Goal: Information Seeking & Learning: Learn about a topic

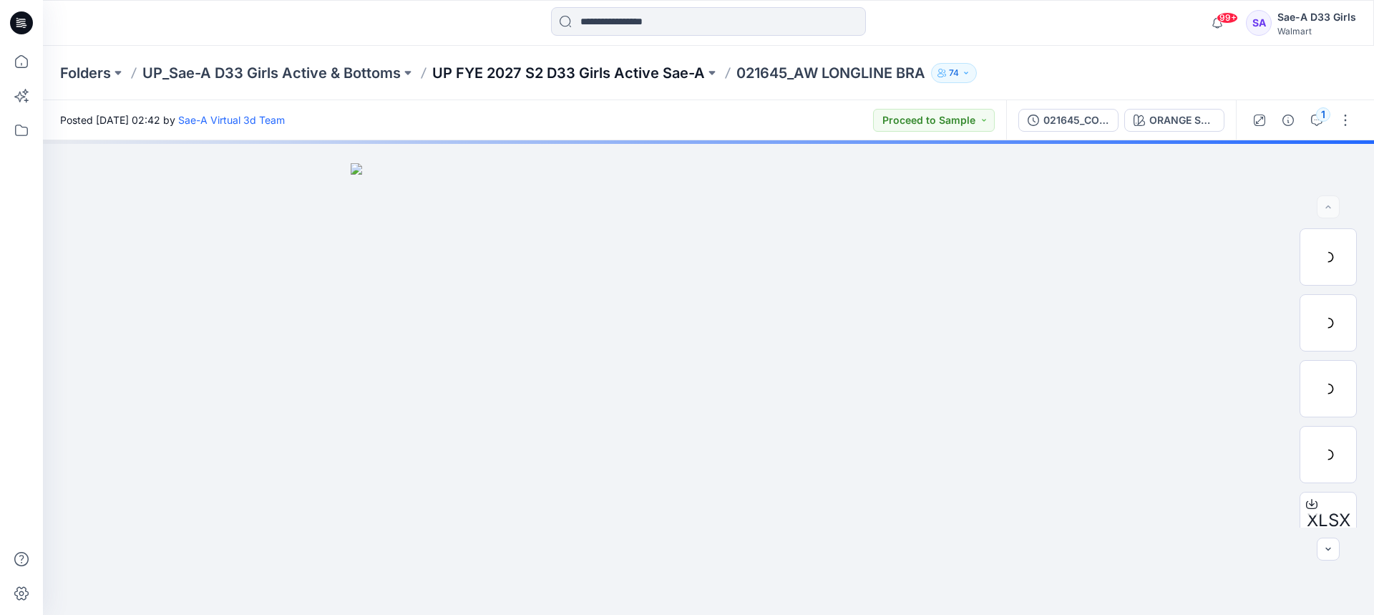
click at [575, 66] on p "UP FYE 2027 S2 D33 Girls Active Sae-A" at bounding box center [568, 73] width 273 height 20
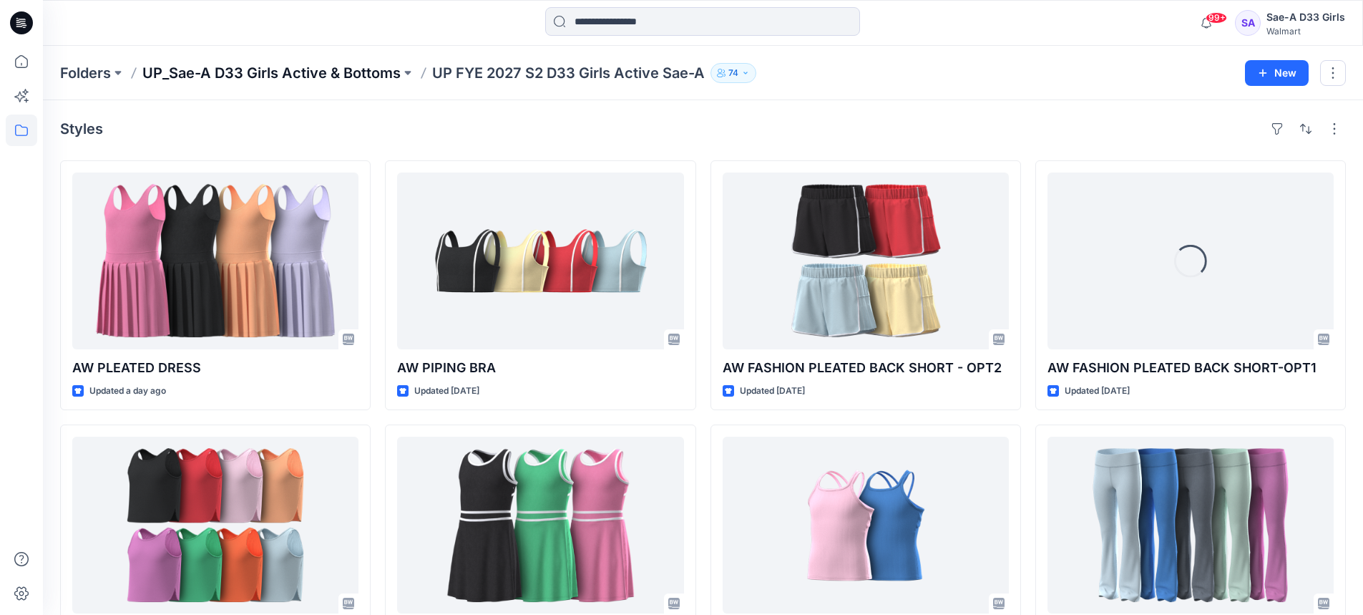
drag, startPoint x: 380, startPoint y: 73, endPoint x: 365, endPoint y: 72, distance: 15.0
click at [380, 73] on p "UP_Sae-A D33 Girls Active & Bottoms" at bounding box center [271, 73] width 258 height 20
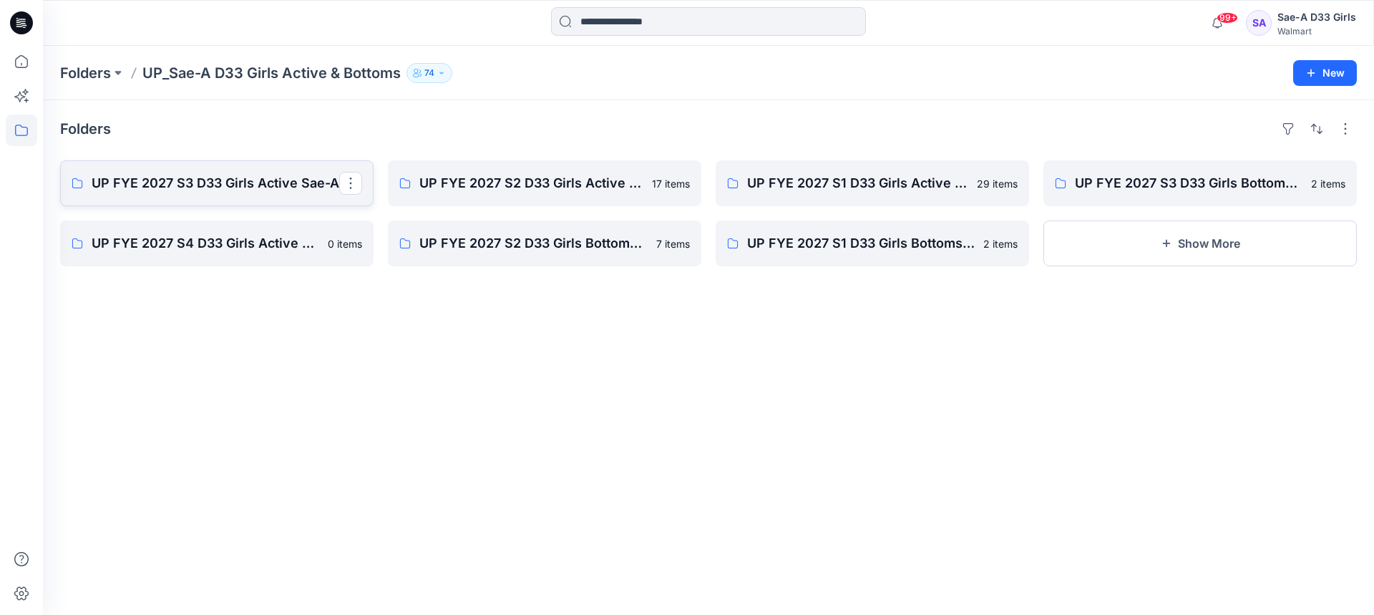
drag, startPoint x: 241, startPoint y: 188, endPoint x: 31, endPoint y: 192, distance: 209.7
click at [241, 188] on p "UP FYE 2027 S3 D33 Girls Active Sae-A" at bounding box center [216, 183] width 248 height 20
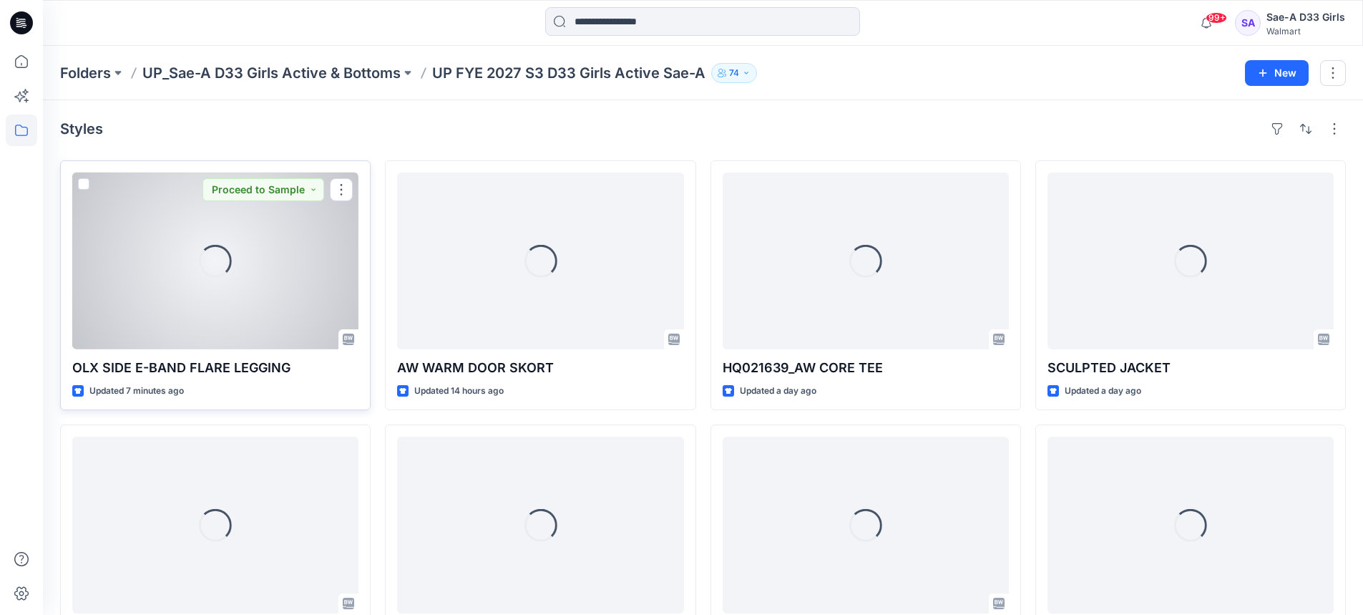
click at [238, 288] on div "Loading..." at bounding box center [215, 260] width 286 height 177
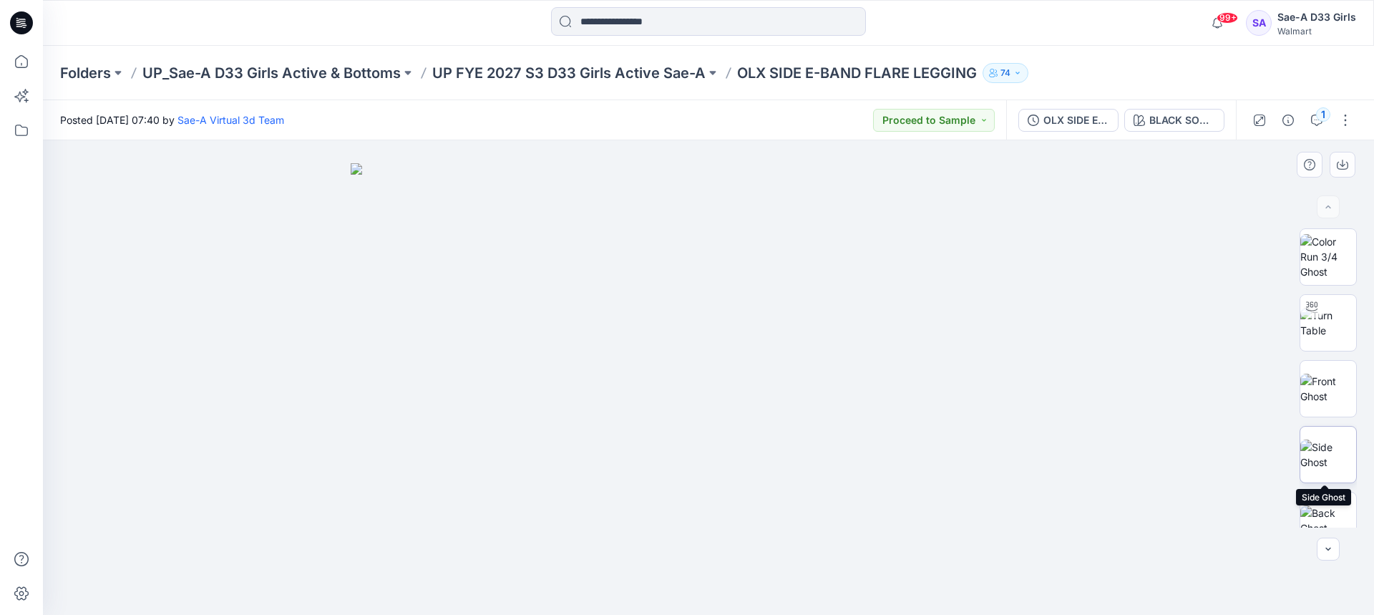
click at [1335, 444] on img at bounding box center [1328, 454] width 56 height 30
click at [1323, 334] on img at bounding box center [1328, 323] width 56 height 30
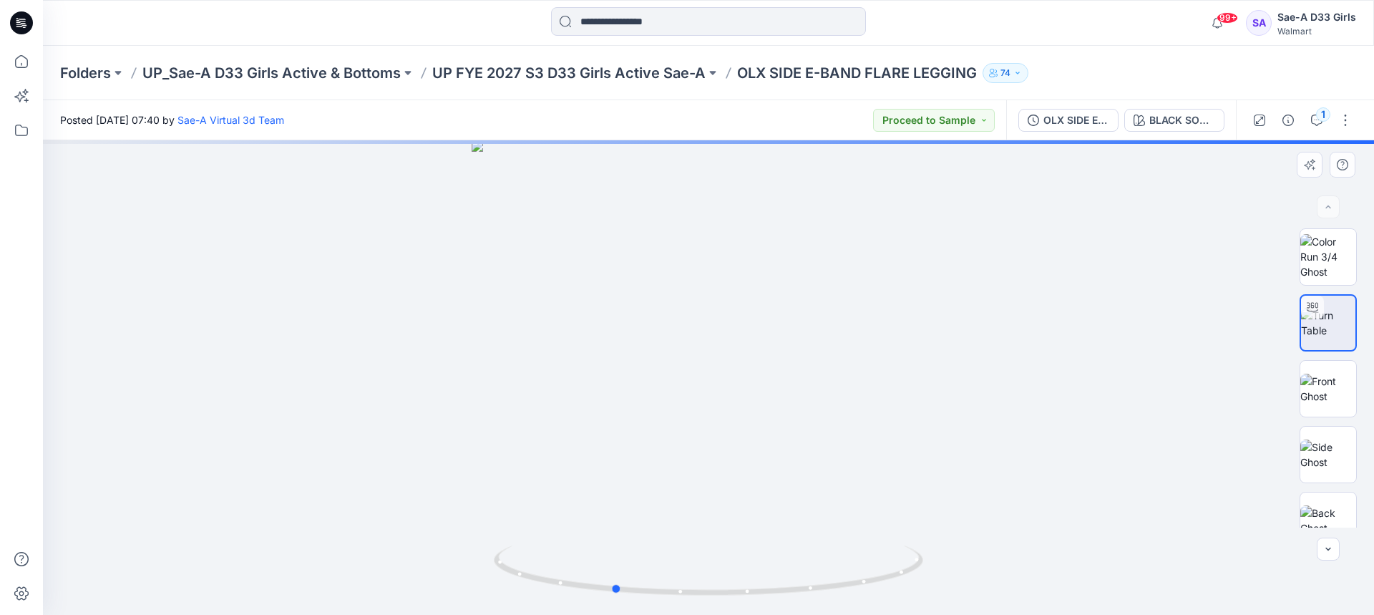
drag, startPoint x: 749, startPoint y: 364, endPoint x: 654, endPoint y: 371, distance: 95.4
click at [654, 371] on div at bounding box center [708, 377] width 1331 height 474
drag, startPoint x: 756, startPoint y: 484, endPoint x: 753, endPoint y: 275, distance: 208.9
drag, startPoint x: 750, startPoint y: 434, endPoint x: 725, endPoint y: 253, distance: 182.7
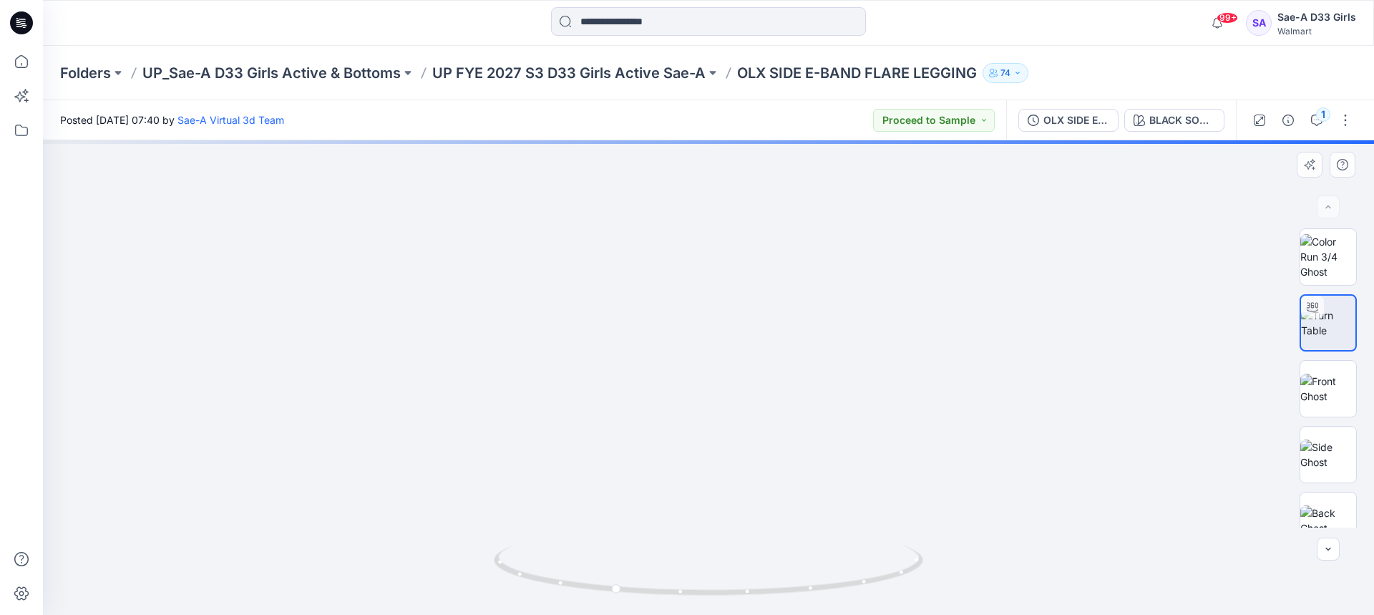
drag, startPoint x: 732, startPoint y: 527, endPoint x: 766, endPoint y: 305, distance: 224.3
drag, startPoint x: 729, startPoint y: 590, endPoint x: 727, endPoint y: 323, distance: 266.2
click at [727, 324] on div at bounding box center [708, 377] width 1331 height 474
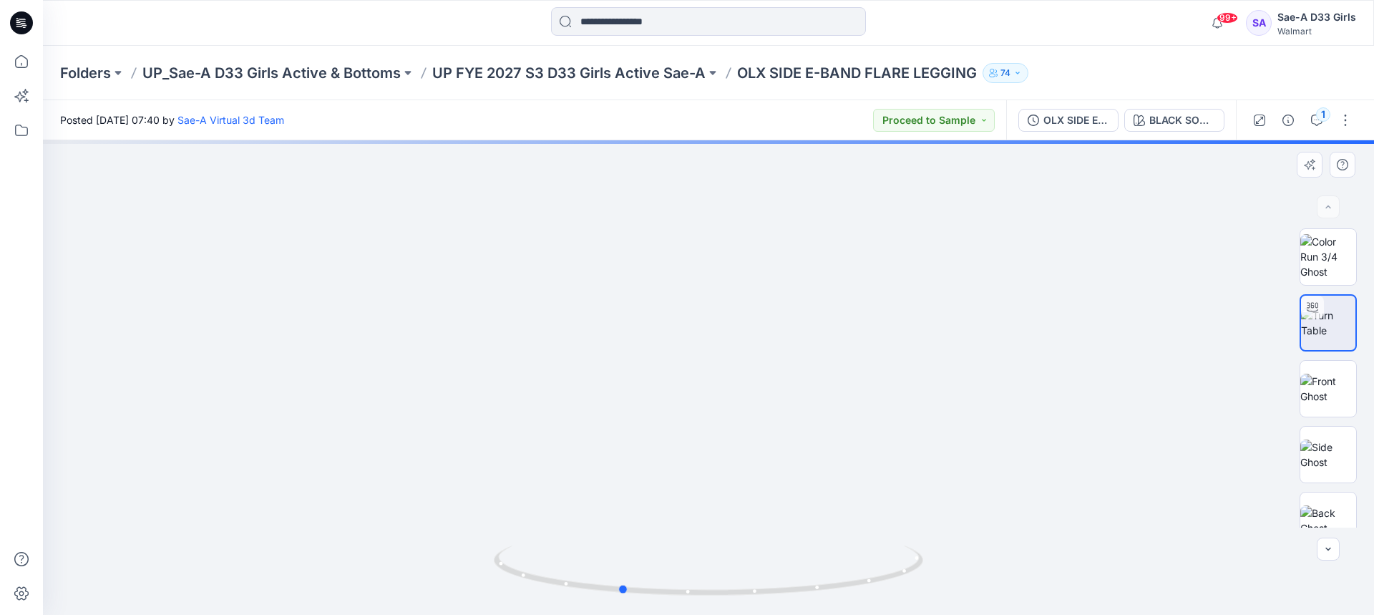
drag, startPoint x: 740, startPoint y: 570, endPoint x: 757, endPoint y: 373, distance: 197.5
click at [749, 366] on div at bounding box center [708, 377] width 1331 height 474
drag, startPoint x: 800, startPoint y: 409, endPoint x: 778, endPoint y: 297, distance: 114.5
drag, startPoint x: 918, startPoint y: 460, endPoint x: 910, endPoint y: 260, distance: 200.5
